Goal: Information Seeking & Learning: Learn about a topic

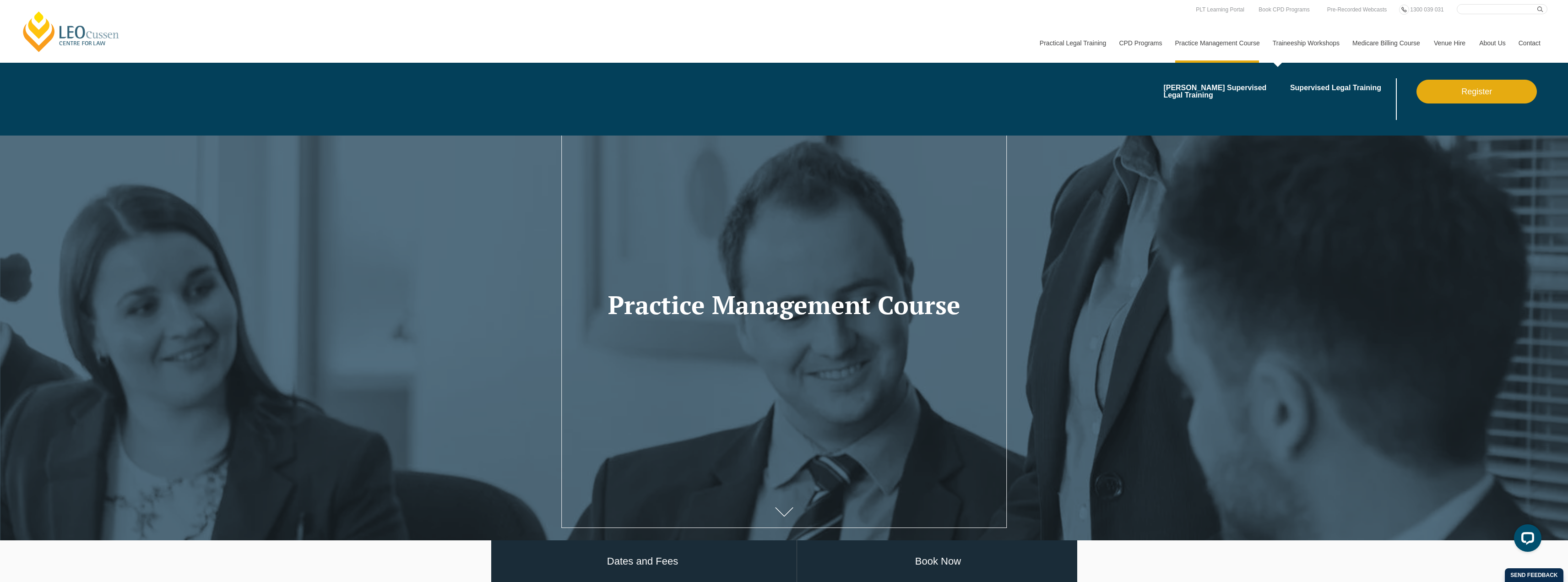
drag, startPoint x: 0, startPoint y: 0, endPoint x: 1323, endPoint y: 47, distance: 1323.8
click at [1323, 47] on link "Traineeship Workshops" at bounding box center [1306, 43] width 80 height 39
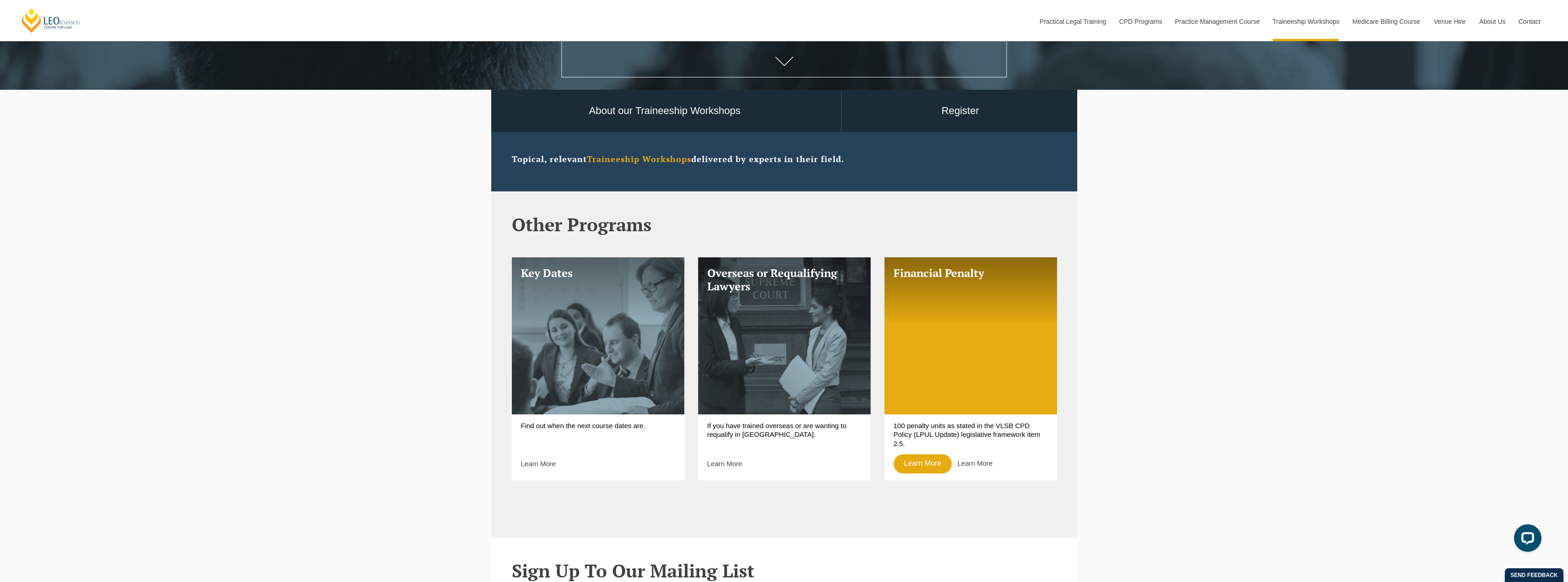
scroll to position [458, 0]
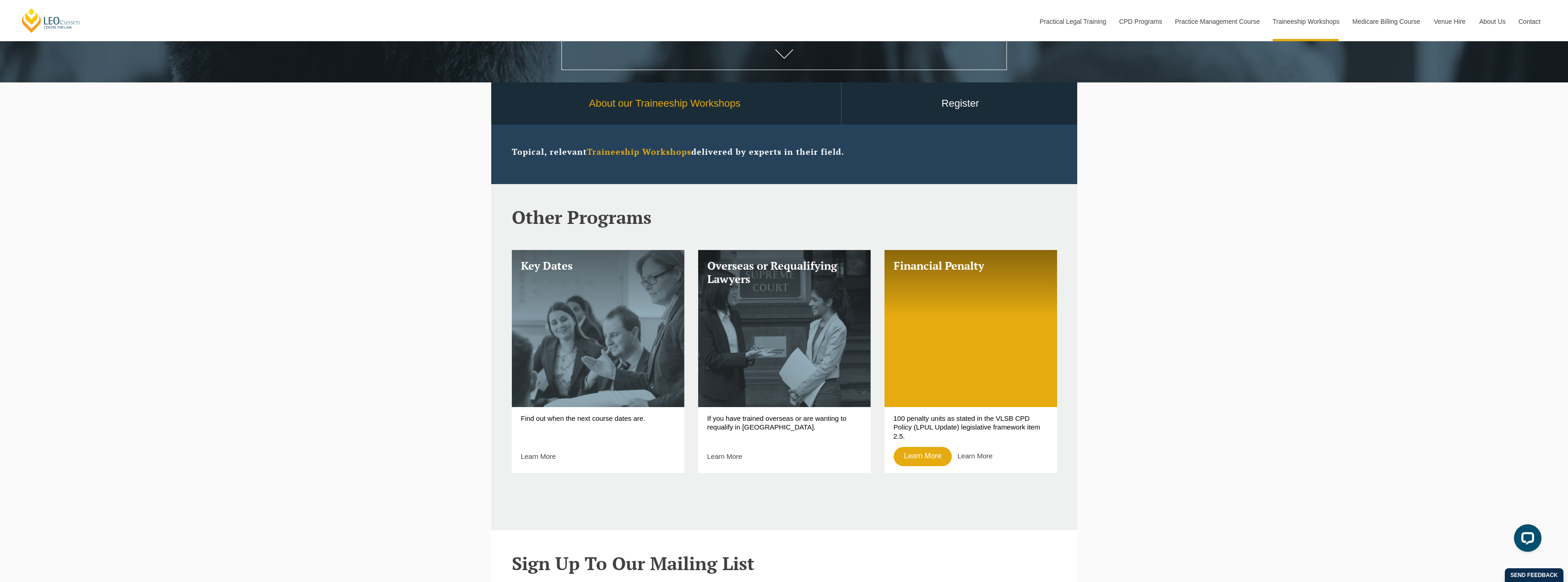
click at [708, 102] on link "About our Traineeship Workshops" at bounding box center [665, 103] width 352 height 43
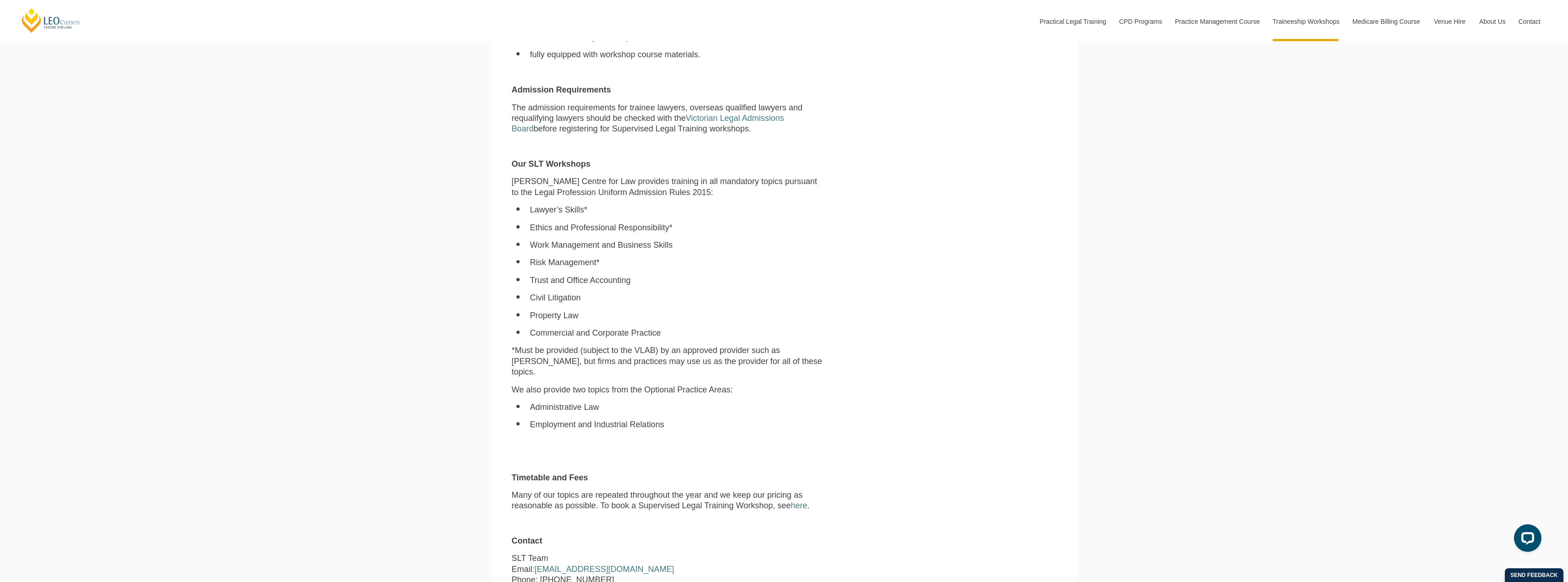
scroll to position [824, 0]
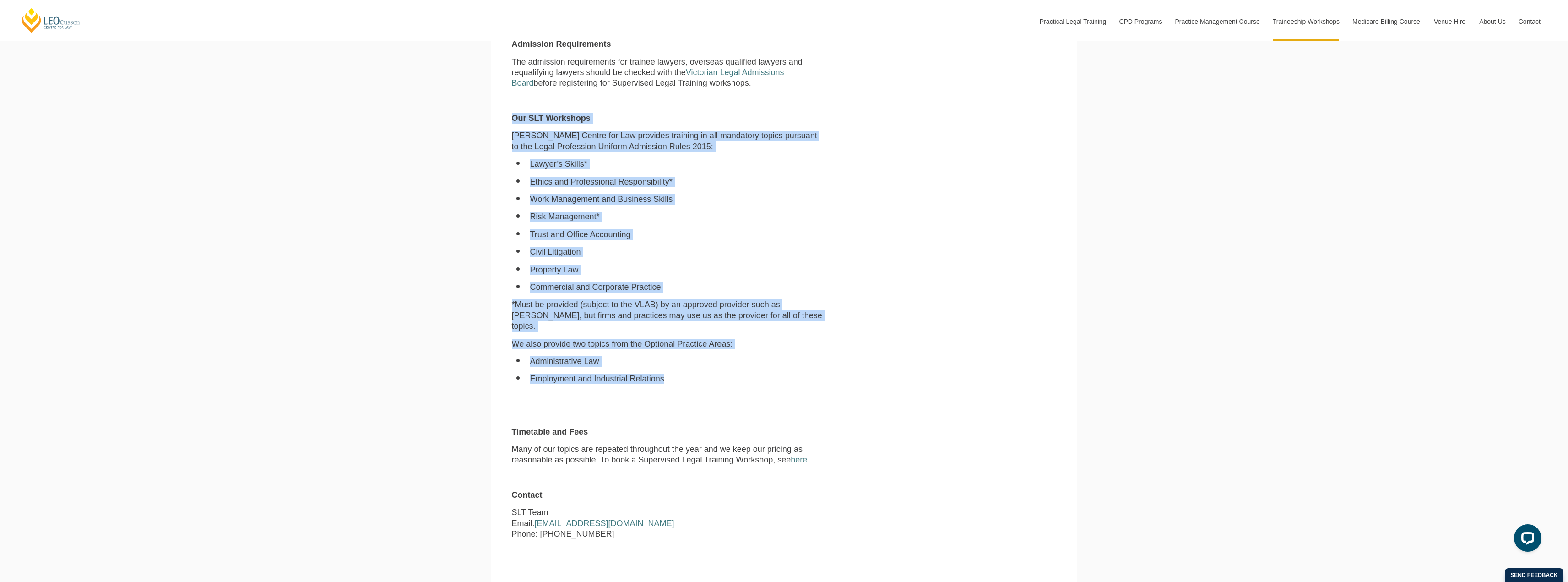
drag, startPoint x: 673, startPoint y: 370, endPoint x: 494, endPoint y: 116, distance: 310.7
click at [494, 116] on section "About our Traineeship Workshops (now known as Supervised Legal Trainees Worksho…" at bounding box center [784, 142] width 586 height 854
copy div "Our SLT Workshops Leo Cussen Centre for Law provides training in all mandatory …"
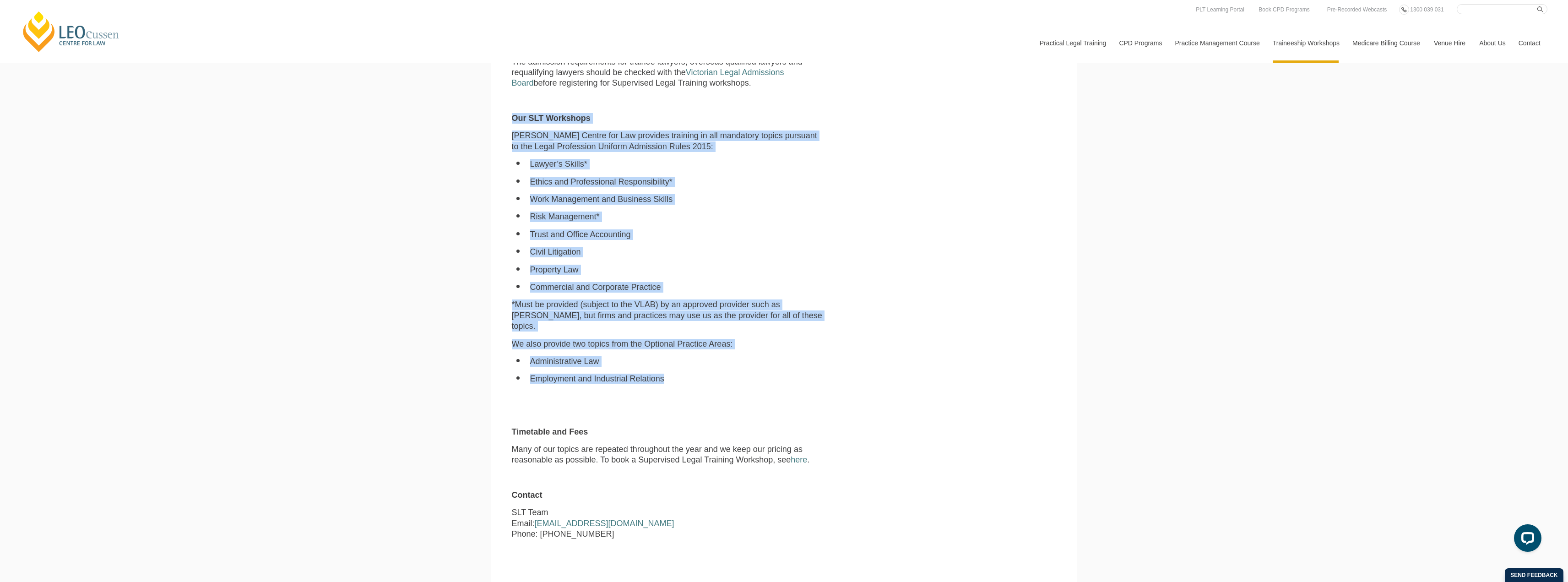
click at [91, 32] on link "[PERSON_NAME] Centre for Law" at bounding box center [71, 31] width 102 height 43
